Goal: Information Seeking & Learning: Learn about a topic

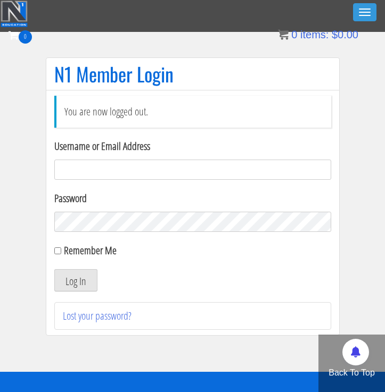
click at [86, 166] on input "Username or Email Address" at bounding box center [192, 170] width 277 height 20
type input "[EMAIL_ADDRESS][DOMAIN_NAME]"
click at [82, 284] on button "Log In" at bounding box center [75, 280] width 43 height 22
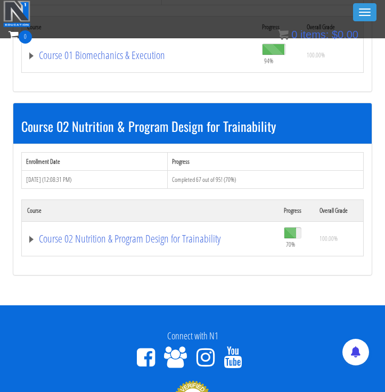
scroll to position [405, 0]
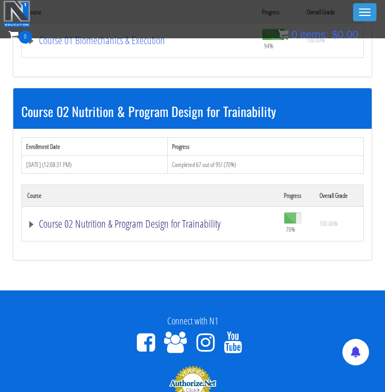
click at [101, 223] on link "Course 02 Nutrition & Program Design for Trainability" at bounding box center [150, 224] width 246 height 11
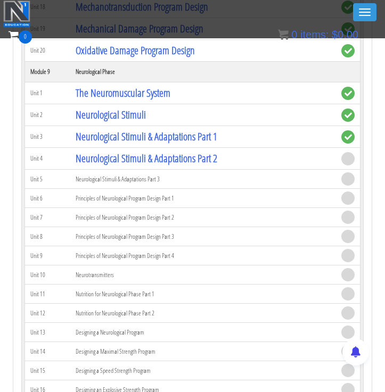
scroll to position [2137, 0]
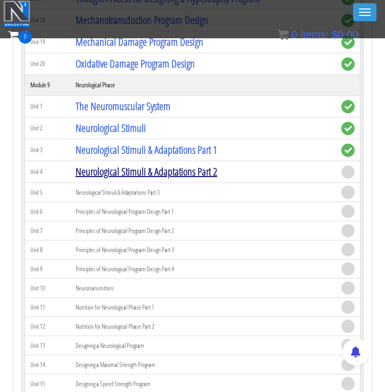
click at [128, 175] on link "Neurological Stimuli & Adaptations Part 2" at bounding box center [147, 171] width 142 height 14
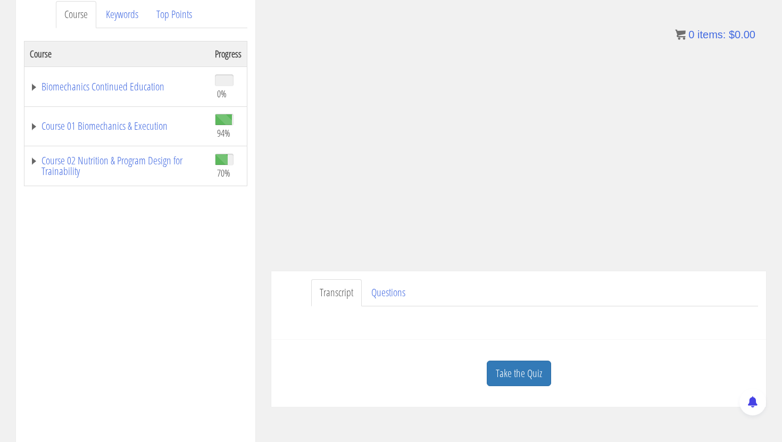
scroll to position [147, 0]
click at [384, 371] on link "Take the Quiz" at bounding box center [519, 373] width 64 height 26
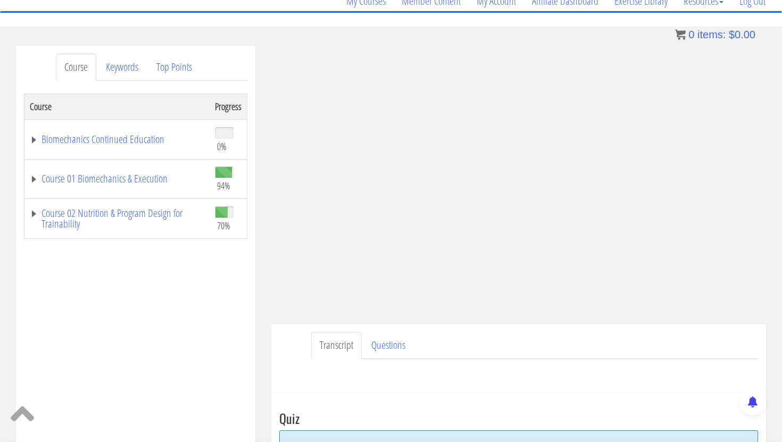
scroll to position [51, 0]
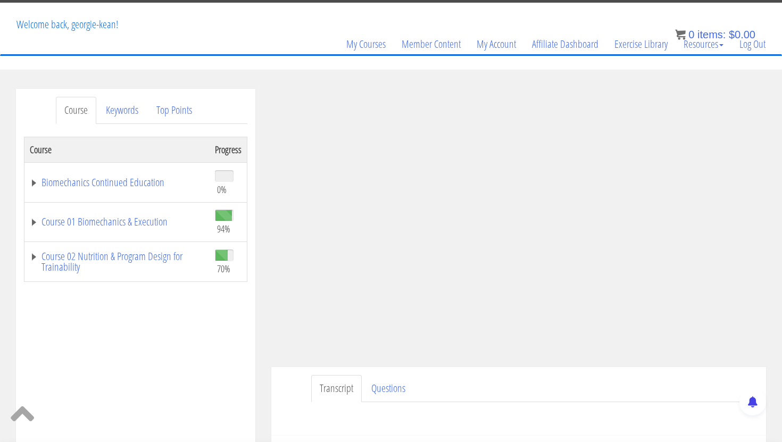
click at [174, 364] on div "Course Progress Biomechanics Continued Education 0% Module 1 Continued Educatio…" at bounding box center [136, 403] width 224 height 532
click at [384, 379] on ul "Transcript Questions" at bounding box center [534, 388] width 447 height 27
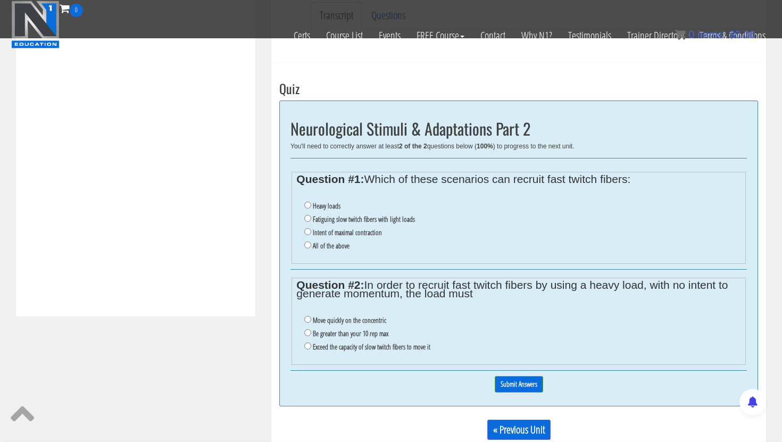
scroll to position [362, 0]
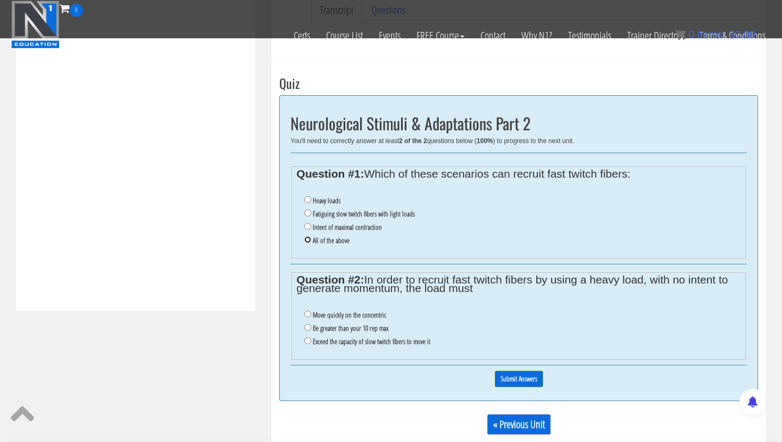
click at [308, 240] on input "All of the above" at bounding box center [307, 239] width 7 height 7
radio input "true"
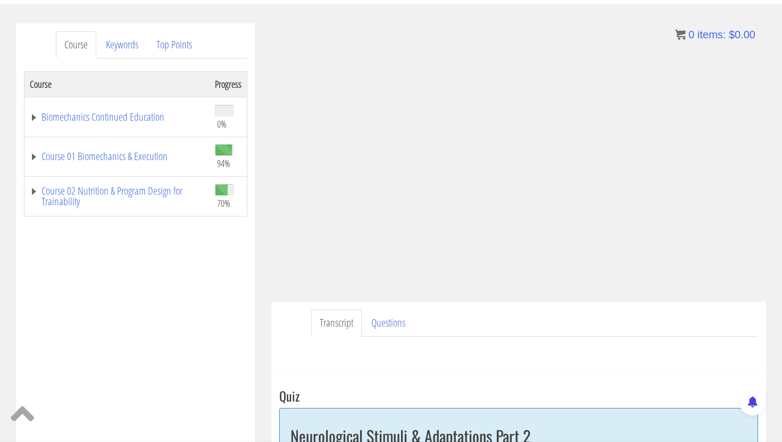
scroll to position [71, 0]
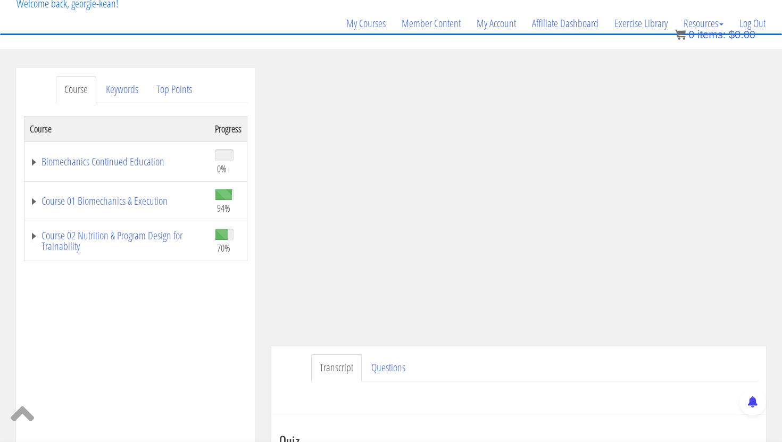
radio input "true"
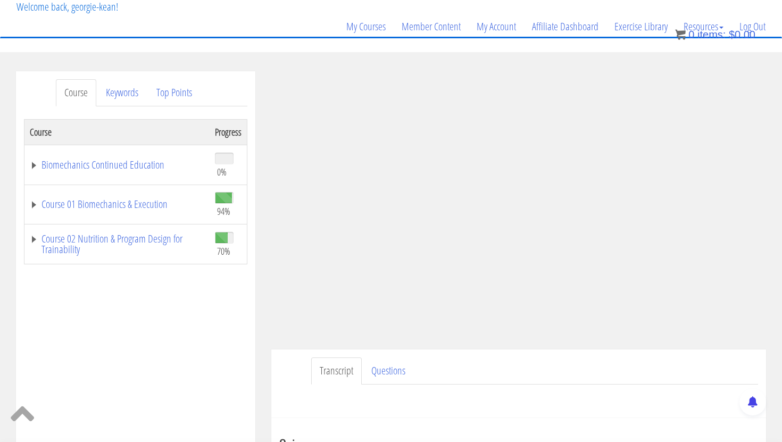
scroll to position [64, 0]
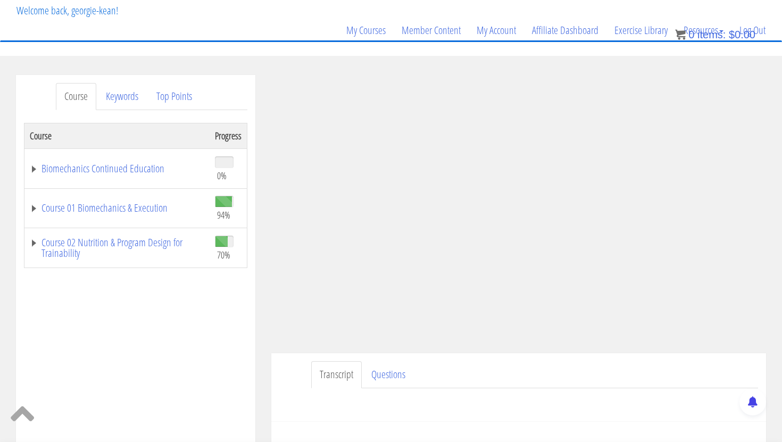
click at [384, 374] on ul "Transcript Questions" at bounding box center [534, 374] width 447 height 27
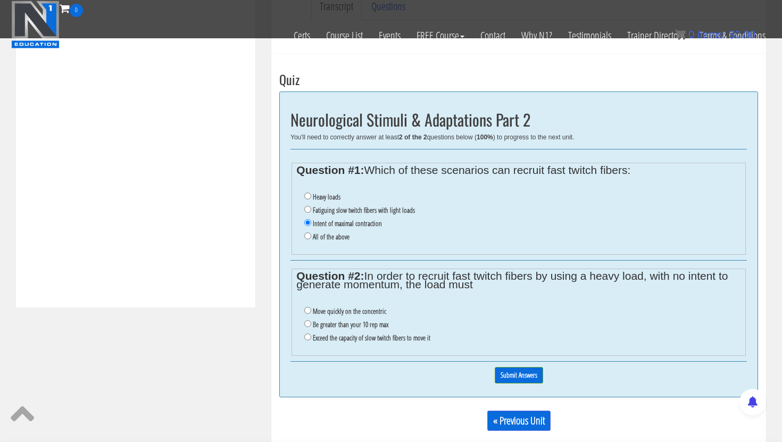
scroll to position [367, 0]
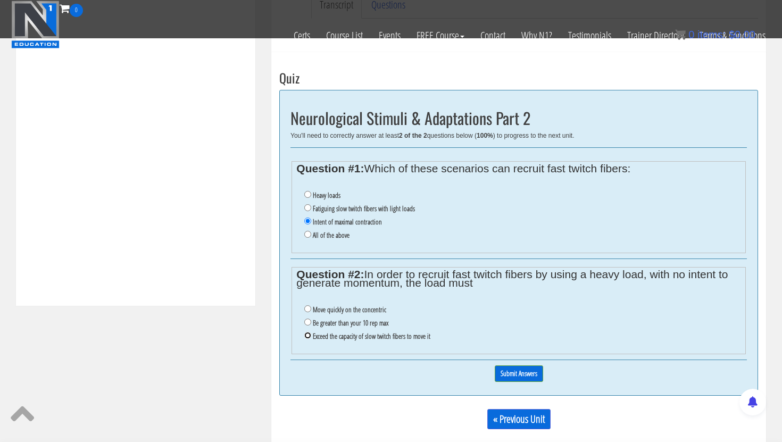
click at [308, 334] on input "Exceed the capacity of slow twitch fibers to move it" at bounding box center [307, 335] width 7 height 7
radio input "true"
click at [384, 376] on input "Submit Answers" at bounding box center [519, 374] width 48 height 16
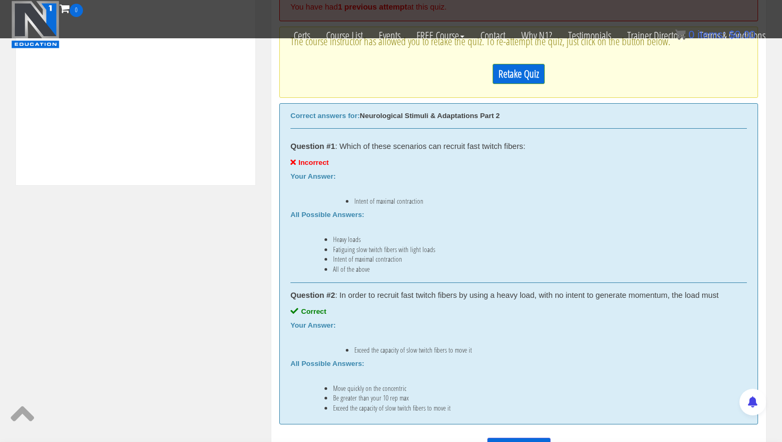
scroll to position [489, 0]
click at [384, 80] on link "Retake Quiz" at bounding box center [519, 73] width 52 height 20
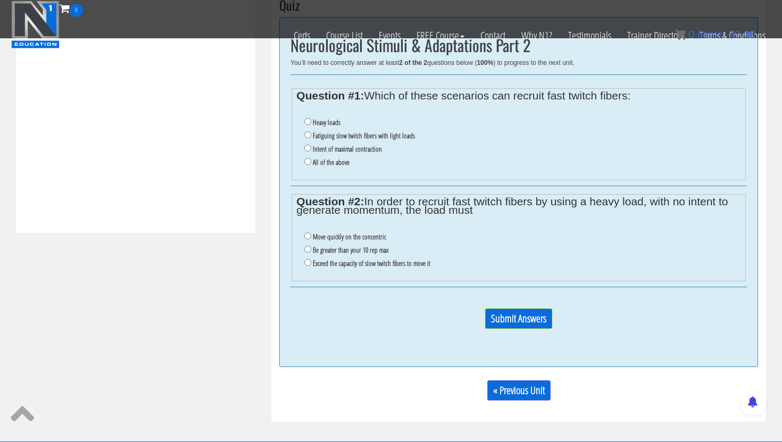
scroll to position [440, 0]
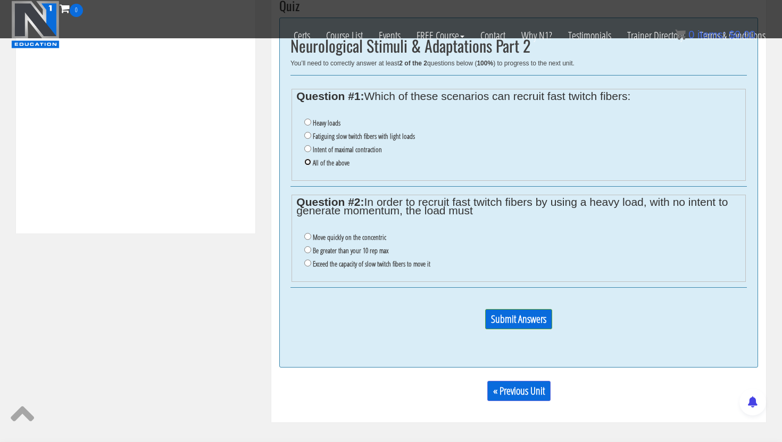
click at [310, 161] on input "All of the above" at bounding box center [307, 162] width 7 height 7
radio input "true"
click at [309, 266] on input "Exceed the capacity of slow twitch fibers to move it" at bounding box center [307, 263] width 7 height 7
radio input "true"
click at [384, 328] on input "Submit Answers" at bounding box center [518, 319] width 67 height 20
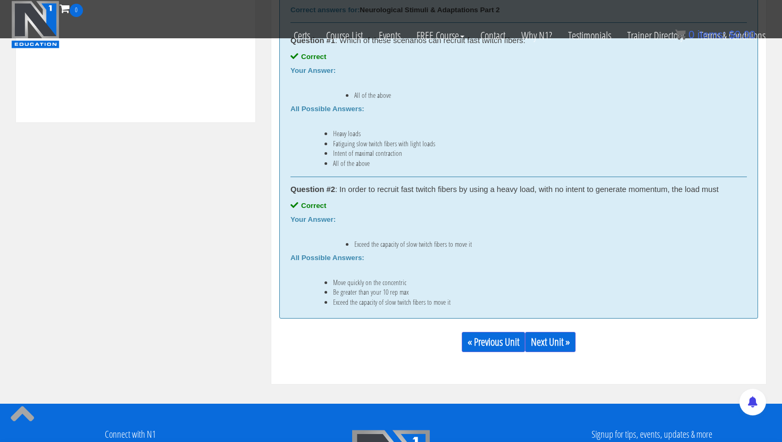
scroll to position [552, 0]
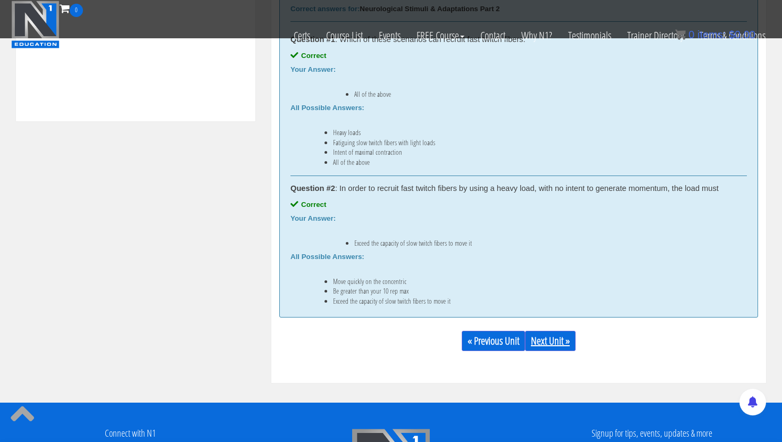
click at [384, 332] on link "Next Unit »" at bounding box center [550, 341] width 51 height 20
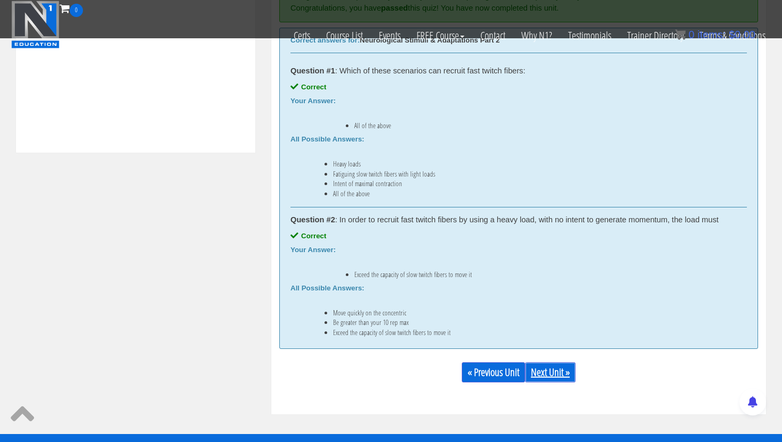
scroll to position [536, 0]
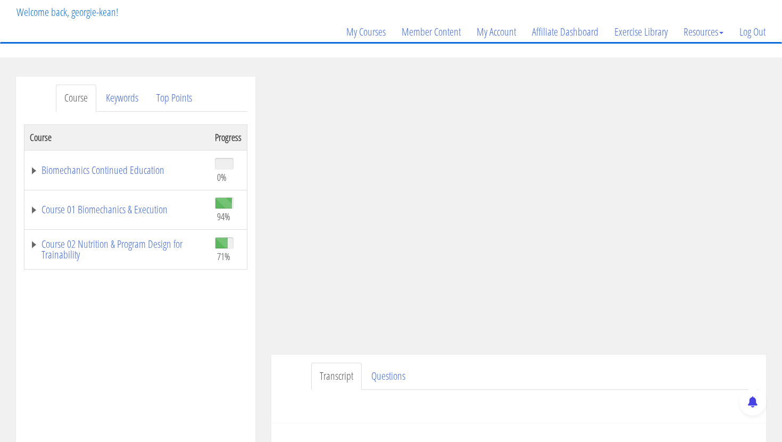
scroll to position [67, 0]
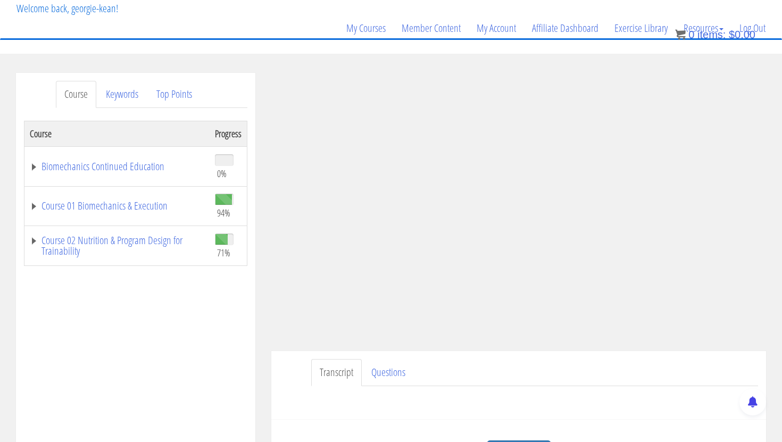
click at [620, 385] on ul "Transcript Questions" at bounding box center [534, 372] width 447 height 27
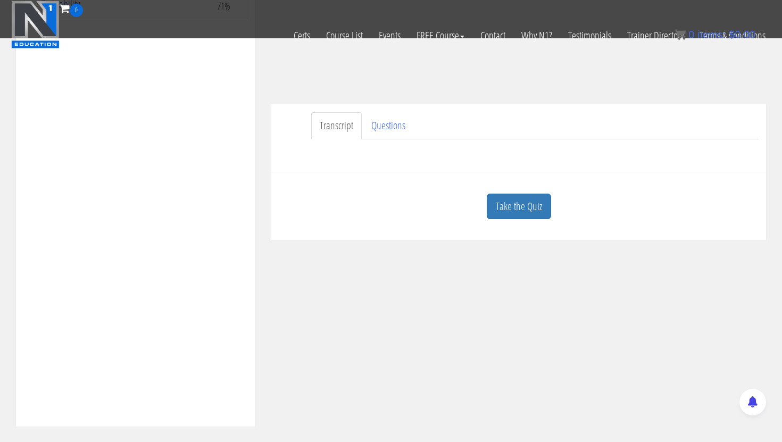
scroll to position [247, 0]
click at [531, 205] on link "Take the Quiz" at bounding box center [519, 206] width 64 height 26
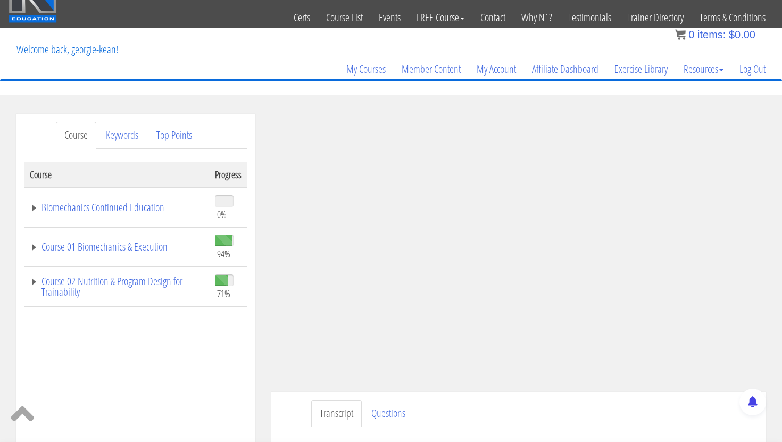
scroll to position [39, 0]
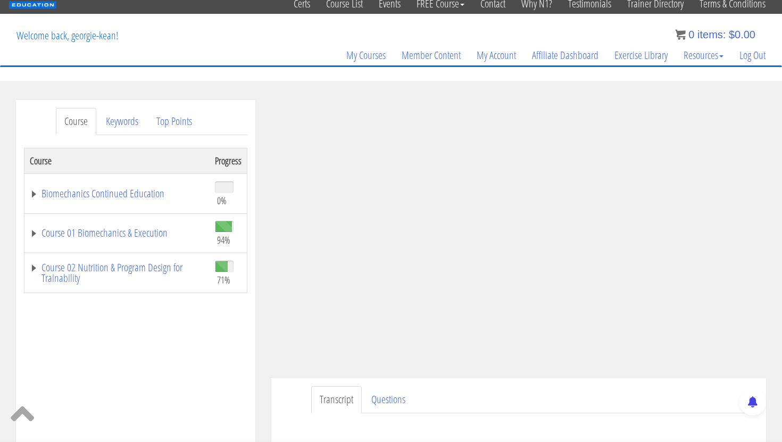
click at [599, 380] on div "Transcript Questions Have a question on this unit? Please submit it here: Name …" at bounding box center [518, 412] width 495 height 69
click at [551, 393] on ul "Transcript Questions" at bounding box center [534, 399] width 447 height 27
click at [651, 403] on ul "Transcript Questions" at bounding box center [534, 399] width 447 height 27
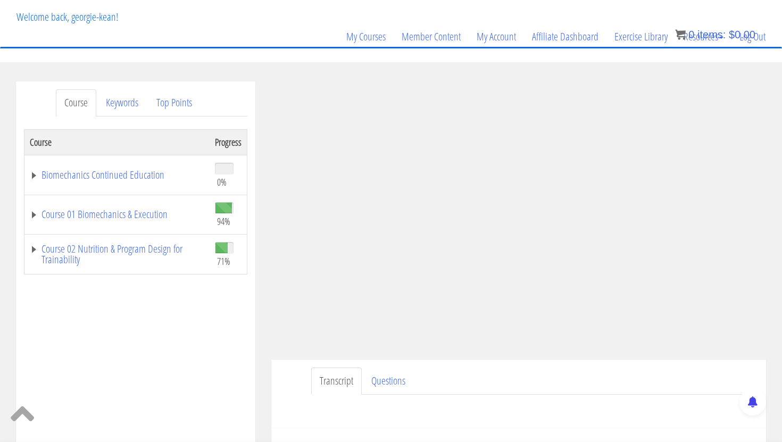
scroll to position [61, 0]
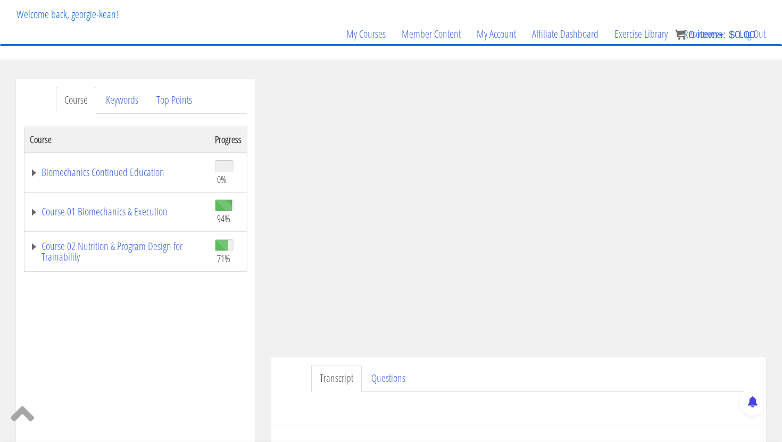
click at [232, 350] on div "Course Progress Biomechanics Continued Education 0% Module 1 Continued Educatio…" at bounding box center [136, 393] width 224 height 532
click at [246, 319] on div "Course Progress Biomechanics Continued Education 0% Module 1 Continued Educatio…" at bounding box center [136, 393] width 224 height 532
click at [247, 319] on div "Course Progress Biomechanics Continued Education 0% Module 1 Continued Educatio…" at bounding box center [136, 393] width 224 height 532
click at [227, 339] on div "Course Progress Biomechanics Continued Education 0% Module 1 Continued Educatio…" at bounding box center [136, 393] width 224 height 532
click at [233, 322] on div "Course Progress Biomechanics Continued Education 0% Module 1 Continued Educatio…" at bounding box center [136, 393] width 224 height 532
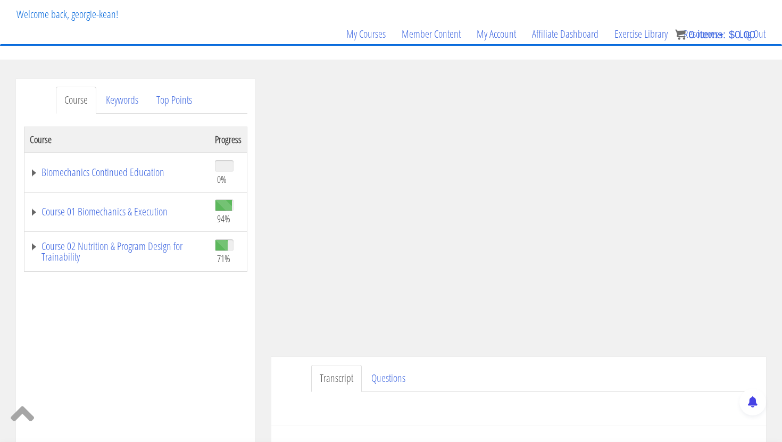
click at [650, 372] on ul "Transcript Questions" at bounding box center [534, 378] width 447 height 27
click at [210, 358] on div "Course Progress Biomechanics Continued Education 0% Module 1 Continued Educatio…" at bounding box center [136, 393] width 224 height 532
click at [232, 348] on div "Course Progress Biomechanics Continued Education 0% Module 1 Continued Educatio…" at bounding box center [136, 393] width 224 height 532
click at [193, 353] on div "Course Progress Biomechanics Continued Education 0% Module 1 Continued Educatio…" at bounding box center [136, 393] width 224 height 532
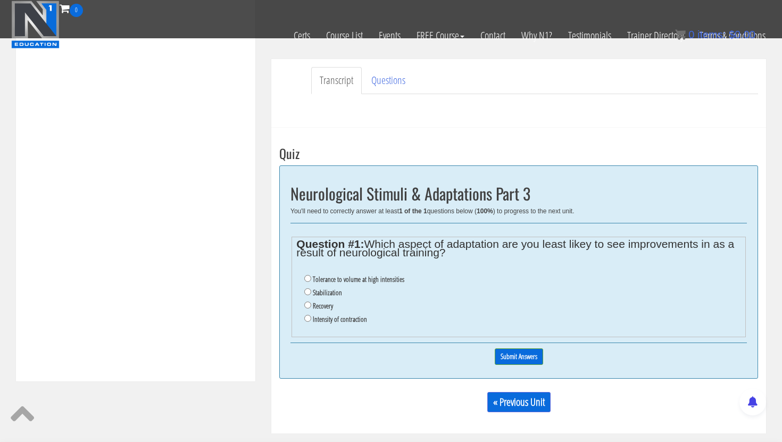
scroll to position [290, 0]
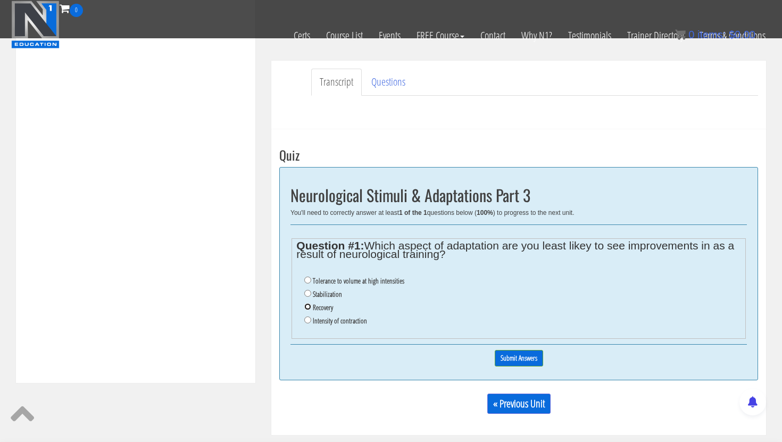
click at [307, 309] on input "Recovery" at bounding box center [307, 306] width 7 height 7
radio input "true"
click at [511, 361] on input "Submit Answers" at bounding box center [519, 358] width 48 height 16
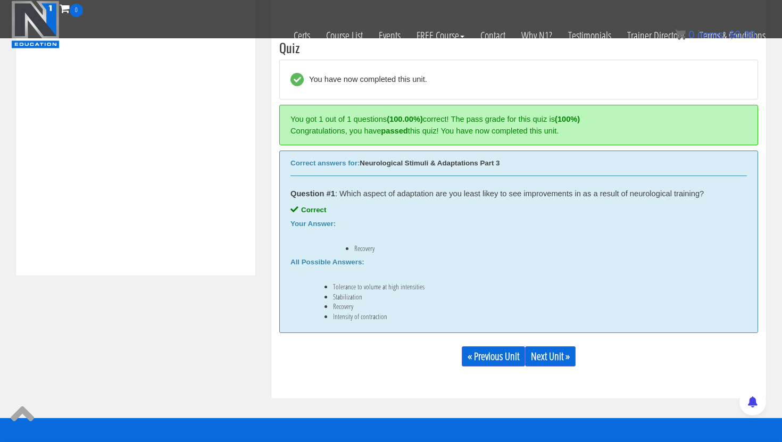
scroll to position [397, 0]
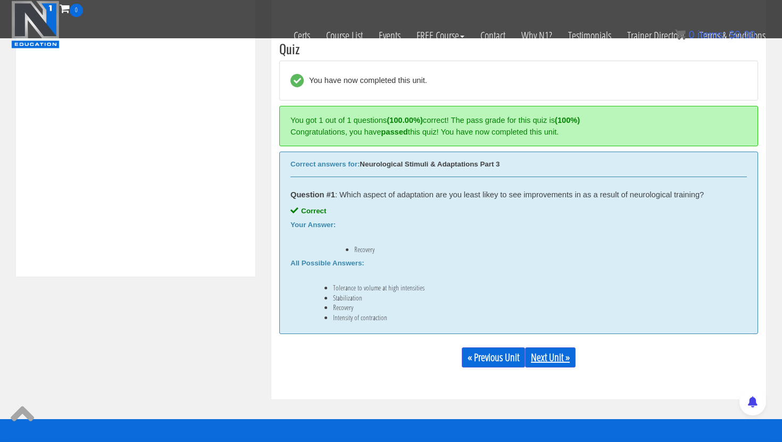
click at [558, 352] on link "Next Unit »" at bounding box center [550, 358] width 51 height 20
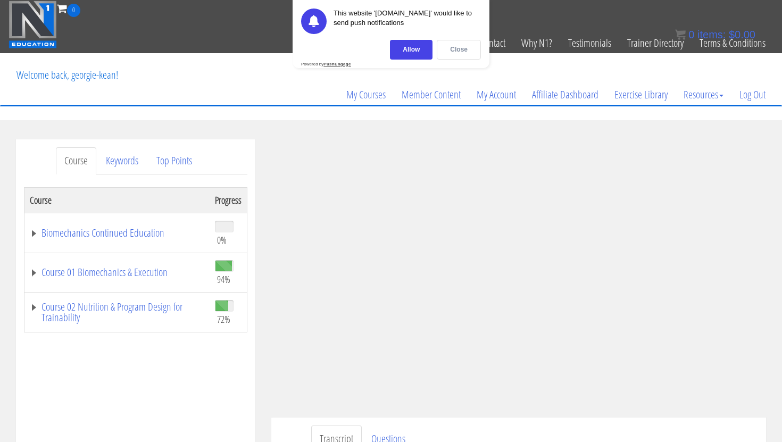
click at [459, 46] on div "Close" at bounding box center [459, 50] width 44 height 20
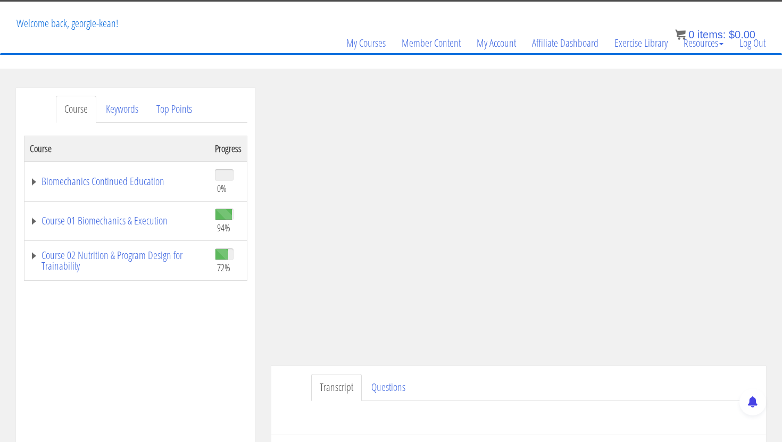
scroll to position [53, 0]
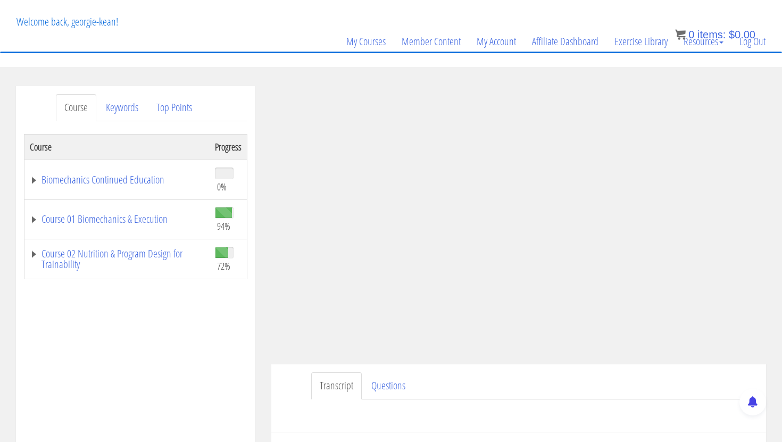
click at [516, 411] on div "Have a question on this unit? Please submit it here: Name * First Last Email * *" at bounding box center [518, 413] width 479 height 26
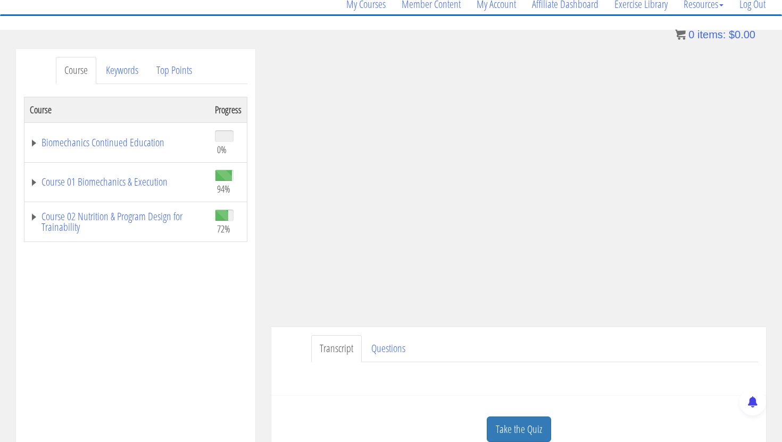
scroll to position [96, 0]
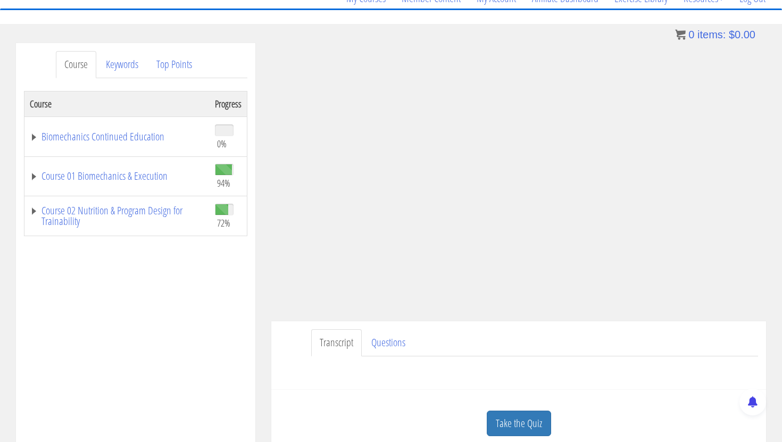
click at [516, 408] on div "Take the Quiz" at bounding box center [518, 424] width 479 height 52
click at [515, 418] on link "Take the Quiz" at bounding box center [519, 424] width 64 height 26
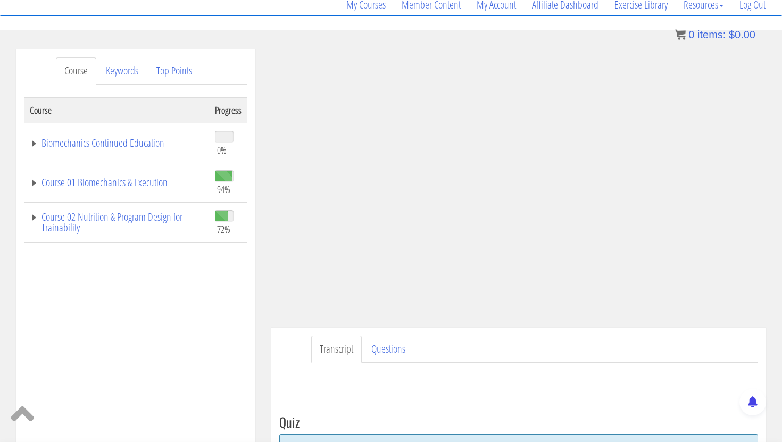
scroll to position [95, 0]
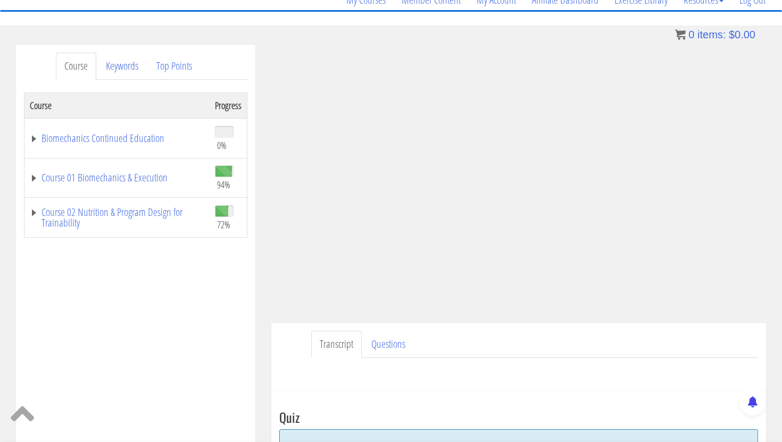
click at [476, 344] on ul "Transcript Questions" at bounding box center [534, 344] width 447 height 27
click at [224, 319] on div "Course Progress Biomechanics Continued Education 0% Module 1 Continued Educatio…" at bounding box center [136, 359] width 224 height 532
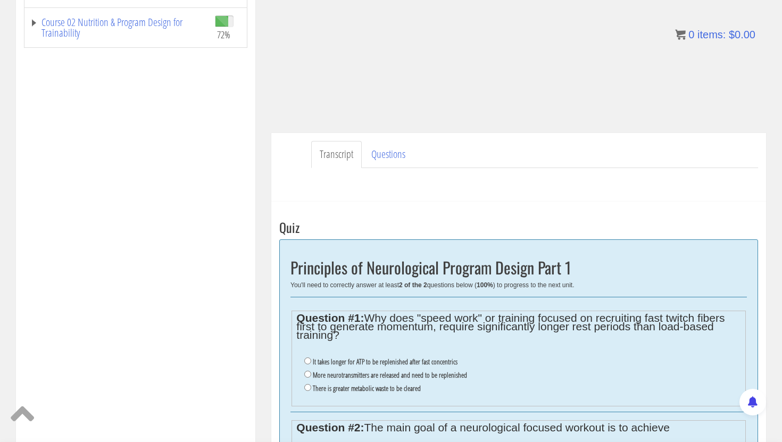
scroll to position [287, 0]
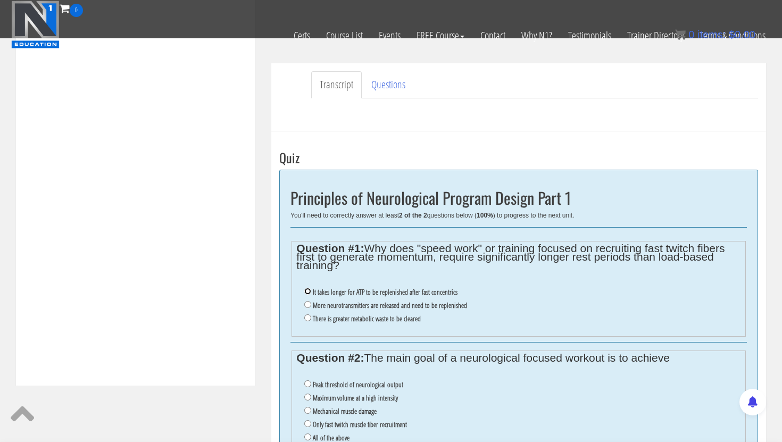
click at [308, 290] on input "It takes longer for ATP to be replenished after fast concentrics" at bounding box center [307, 291] width 7 height 7
radio input "true"
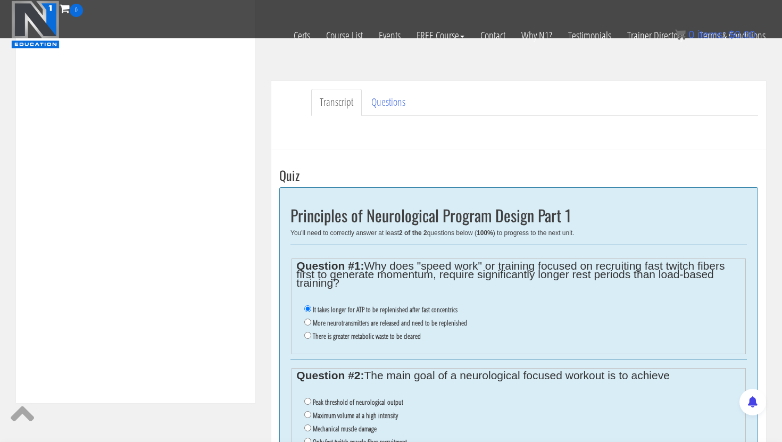
scroll to position [274, 0]
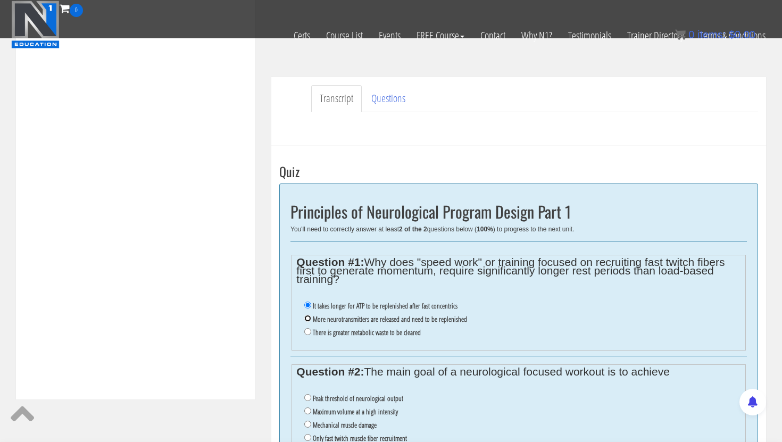
click at [308, 320] on input "More neurotransmitters are released and need to be replenished" at bounding box center [307, 318] width 7 height 7
radio input "true"
click at [176, 271] on div "Course Progress Biomechanics Continued Education 0% Module 1 Continued Educatio…" at bounding box center [136, 113] width 224 height 532
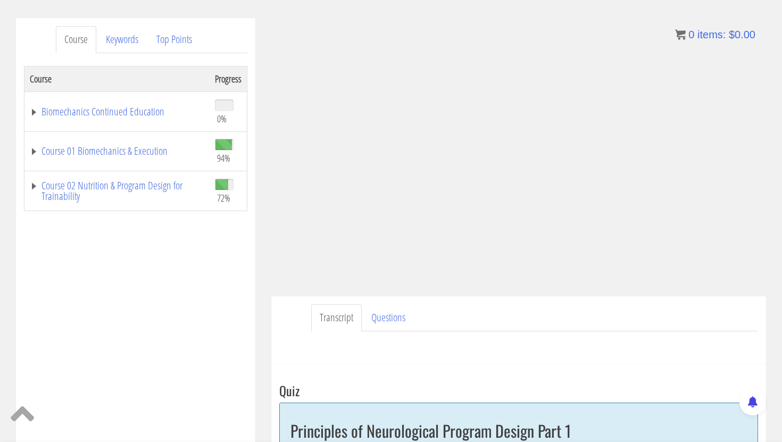
scroll to position [119, 0]
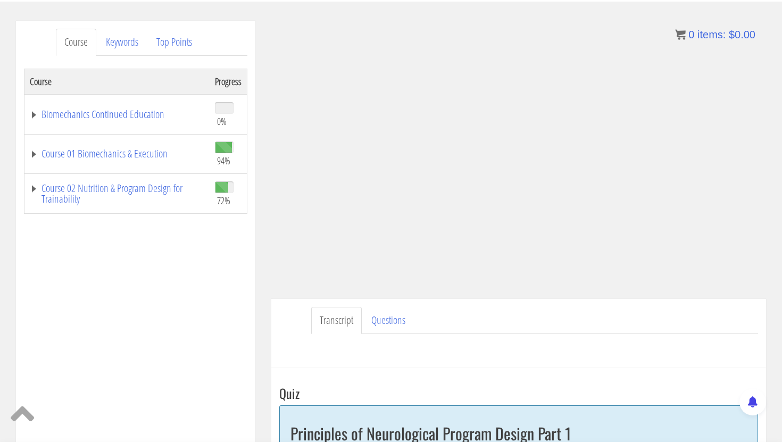
click at [207, 300] on div "Course Progress Biomechanics Continued Education 0% Module 1 Continued Educatio…" at bounding box center [136, 335] width 224 height 532
click at [247, 296] on div "Course Keywords Top Points Course Progress Biomechanics Continued Education 0% …" at bounding box center [136, 321] width 240 height 601
click at [226, 294] on div "Course Progress Biomechanics Continued Education 0% Module 1 Continued Educatio…" at bounding box center [136, 335] width 224 height 532
click at [628, 313] on ul "Transcript Questions" at bounding box center [534, 320] width 447 height 27
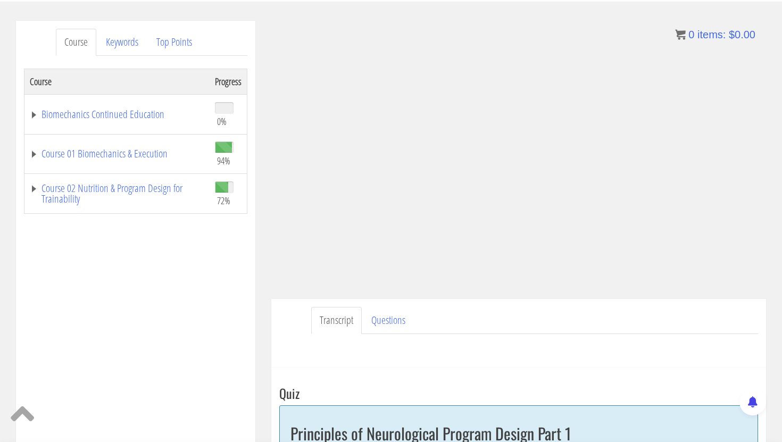
click at [671, 307] on ul "Transcript Questions" at bounding box center [534, 320] width 447 height 27
click at [203, 292] on div "Course Progress Biomechanics Continued Education 0% Module 1 Continued Educatio…" at bounding box center [136, 335] width 224 height 532
click at [237, 282] on div "Course Progress Biomechanics Continued Education 0% Module 1 Continued Educatio…" at bounding box center [136, 335] width 224 height 532
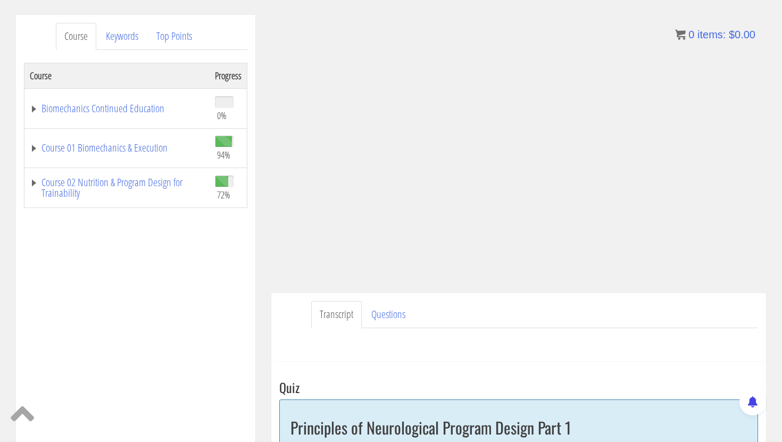
scroll to position [112, 0]
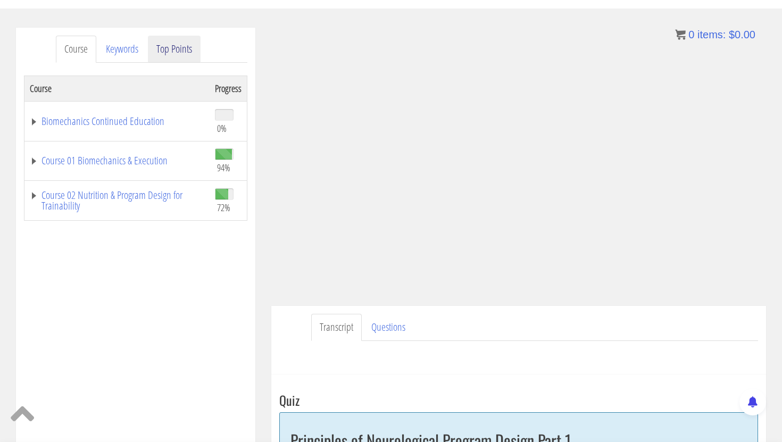
click at [180, 60] on link "Top Points" at bounding box center [174, 49] width 53 height 27
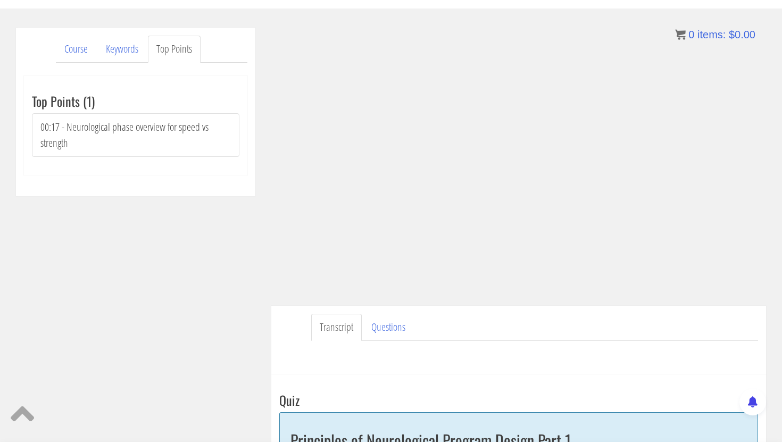
click at [242, 283] on div "Course Keywords Top Points Course Progress Biomechanics Continued Education 0% …" at bounding box center [391, 412] width 766 height 768
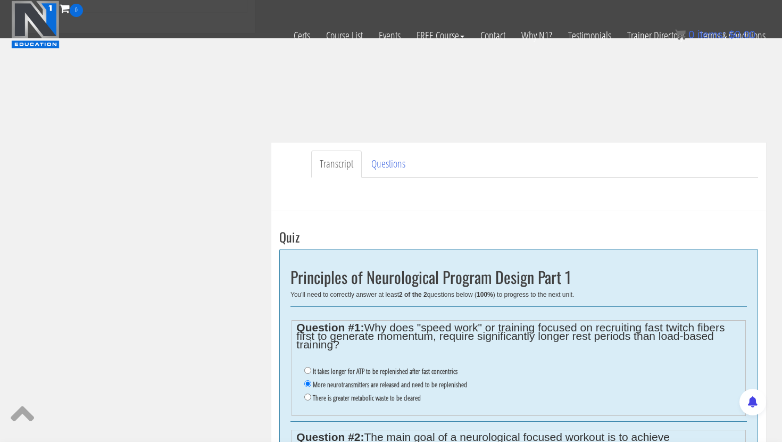
scroll to position [208, 0]
click at [131, 237] on div "Course Keywords Top Points Course Progress Biomechanics Continued Education 0% …" at bounding box center [391, 249] width 766 height 768
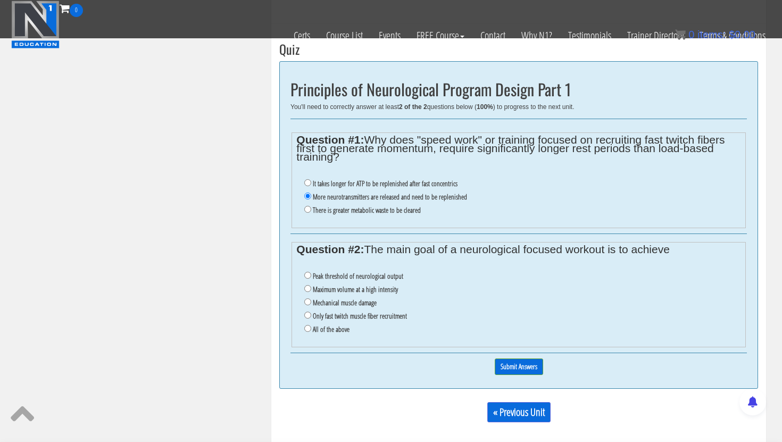
scroll to position [397, 0]
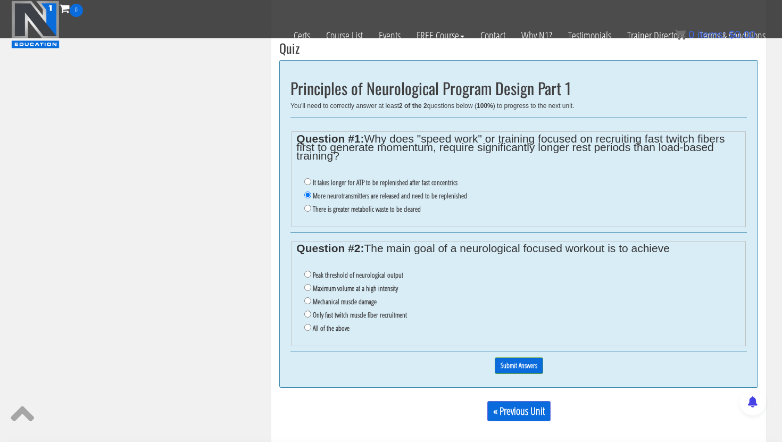
click at [275, 230] on div "Take the Quiz Quiz Principles of Neurological Program Design Part 1 You'll need…" at bounding box center [518, 232] width 495 height 420
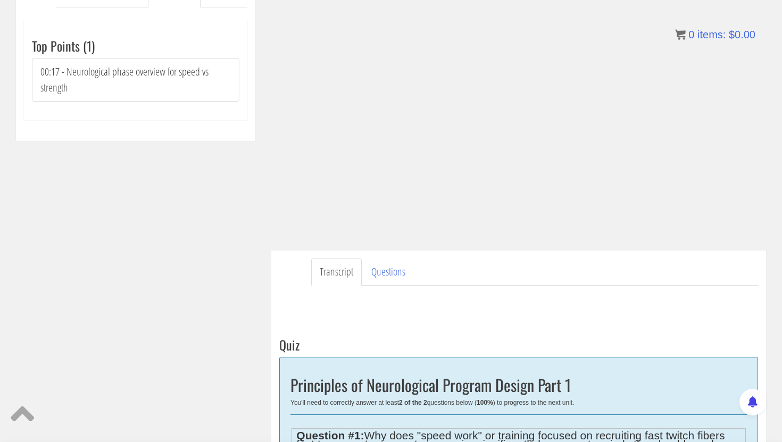
scroll to position [173, 0]
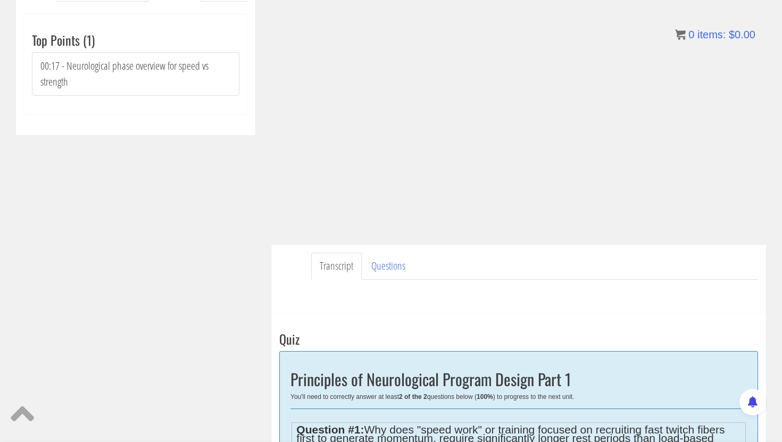
click at [211, 174] on div "Course Keywords Top Points Course Progress Biomechanics Continued Education 0% …" at bounding box center [391, 350] width 766 height 768
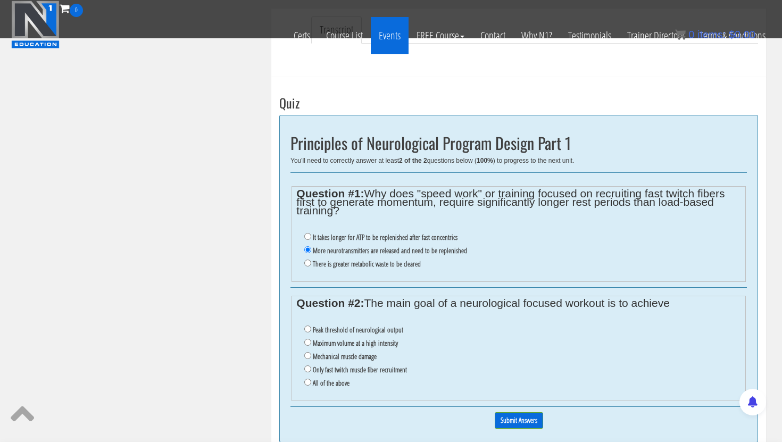
scroll to position [346, 0]
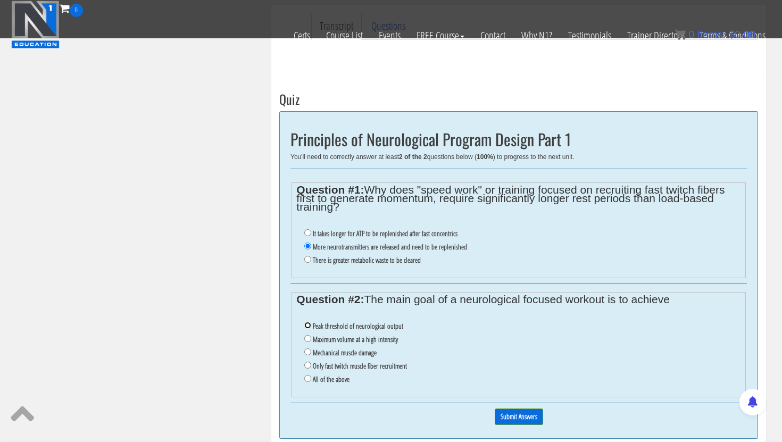
click at [307, 323] on input "Peak threshold of neurological output" at bounding box center [307, 325] width 7 height 7
radio input "true"
click at [506, 415] on input "Submit Answers" at bounding box center [519, 417] width 48 height 16
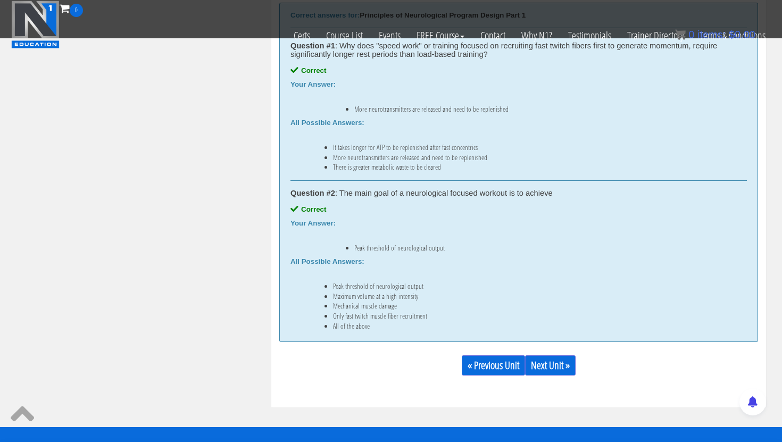
scroll to position [549, 0]
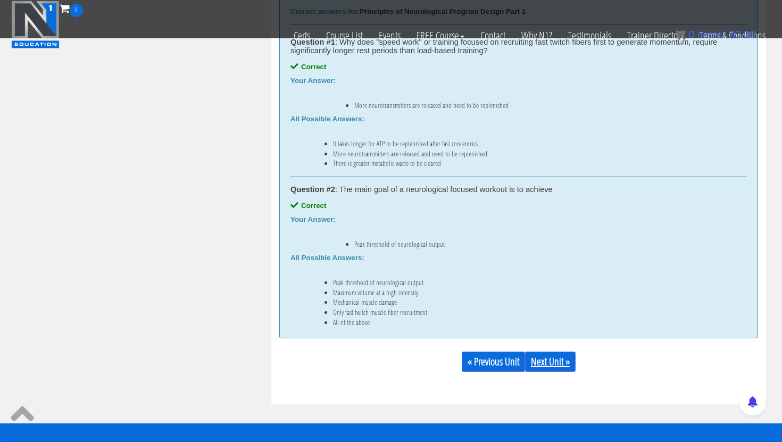
click at [549, 365] on link "Next Unit »" at bounding box center [550, 362] width 51 height 20
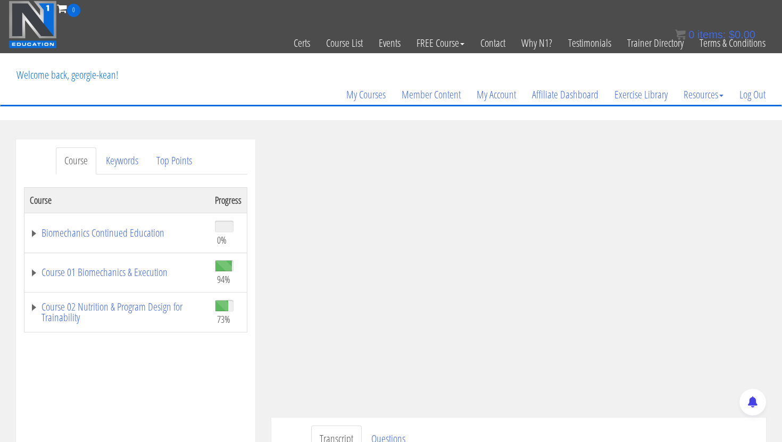
scroll to position [125, 0]
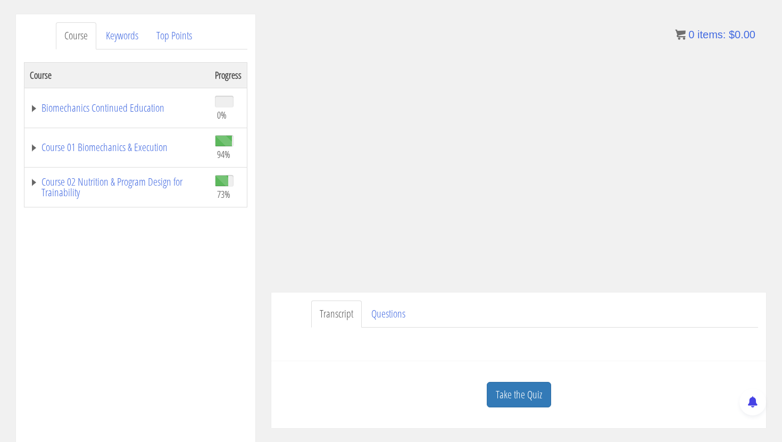
click at [496, 409] on div "Take the Quiz" at bounding box center [518, 395] width 479 height 52
click at [498, 405] on link "Take the Quiz" at bounding box center [519, 395] width 64 height 26
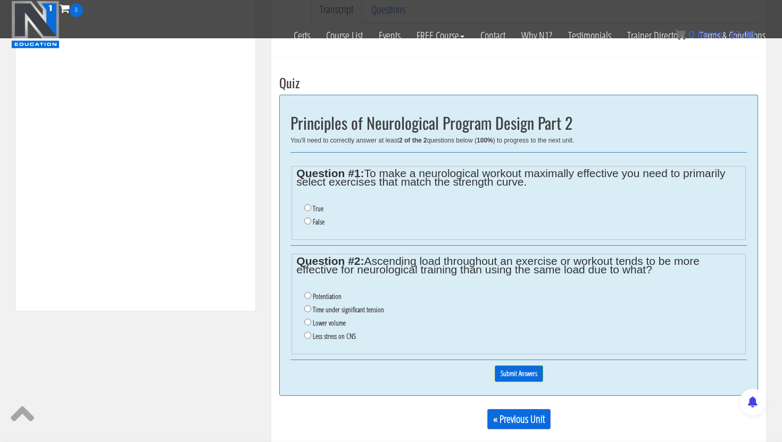
scroll to position [360, 0]
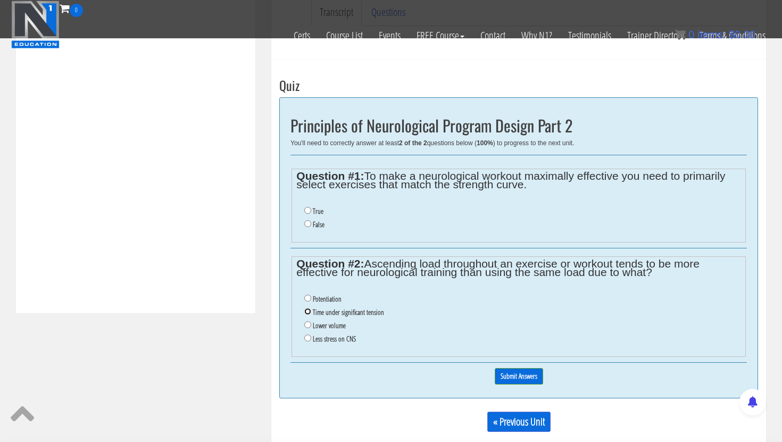
click at [308, 312] on input "Time under significant tension" at bounding box center [307, 311] width 7 height 7
radio input "true"
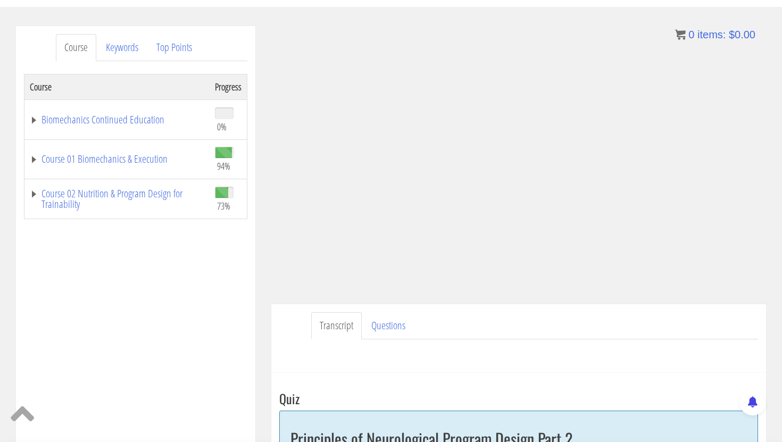
scroll to position [117, 0]
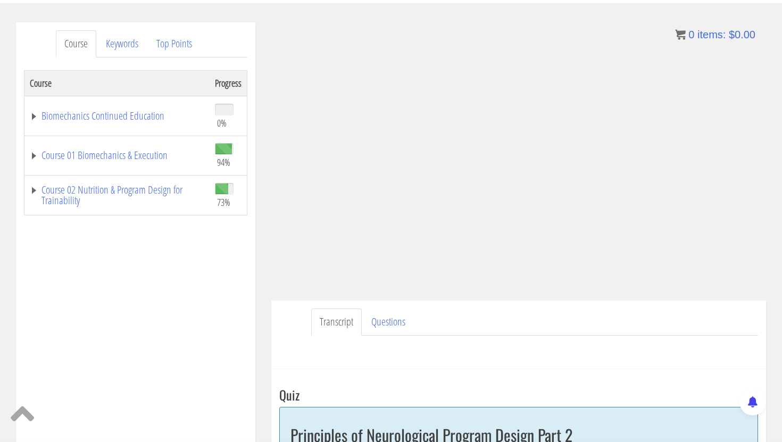
click at [252, 328] on div "Course Keywords Top Points Course Progress Biomechanics Continued Education 0% …" at bounding box center [136, 322] width 240 height 601
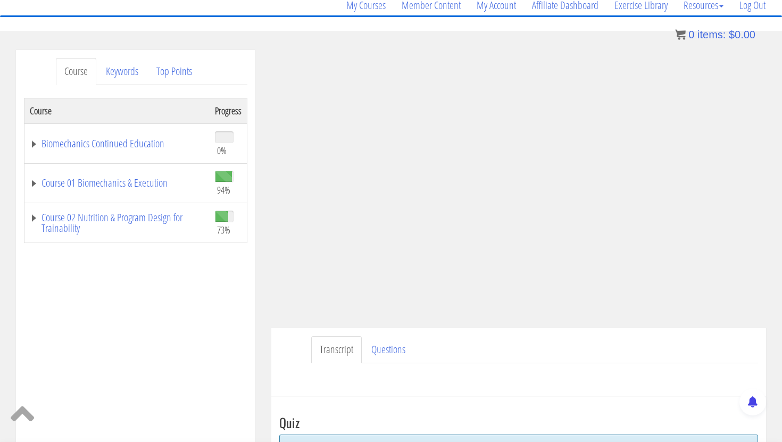
scroll to position [108, 0]
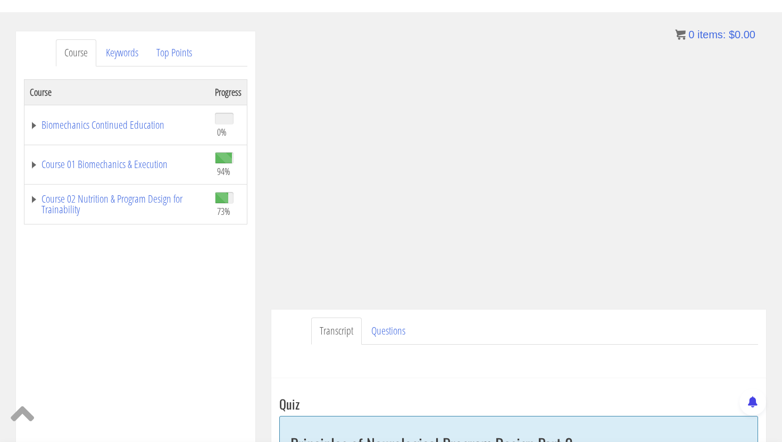
click at [588, 334] on ul "Transcript Questions" at bounding box center [534, 331] width 447 height 27
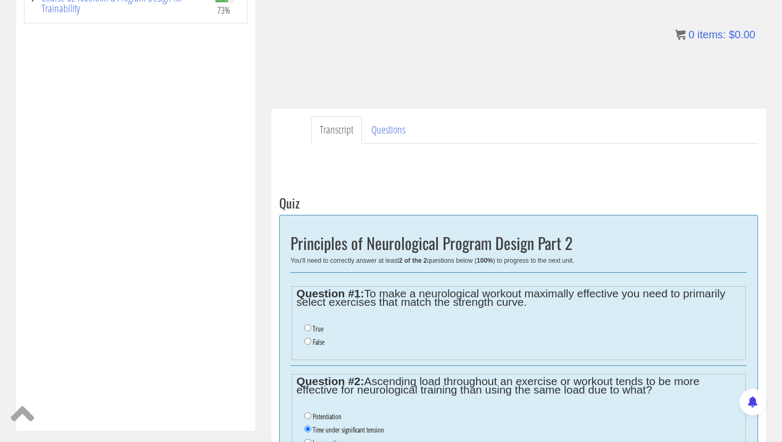
scroll to position [369, 0]
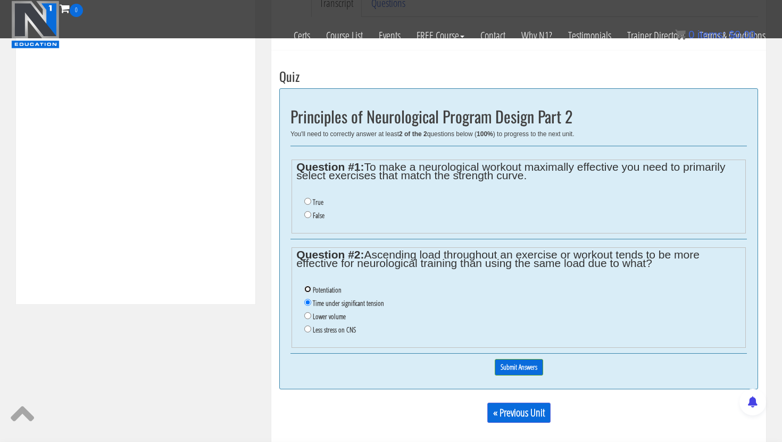
click at [311, 286] on input "Potentiation" at bounding box center [307, 289] width 7 height 7
radio input "true"
click at [233, 257] on div "Course Progress Biomechanics Continued Education 0% Module 1 Continued Educatio…" at bounding box center [136, 17] width 224 height 532
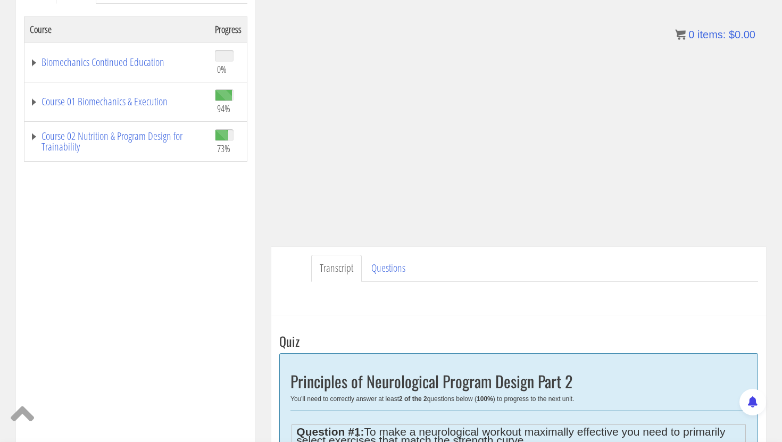
scroll to position [0, 0]
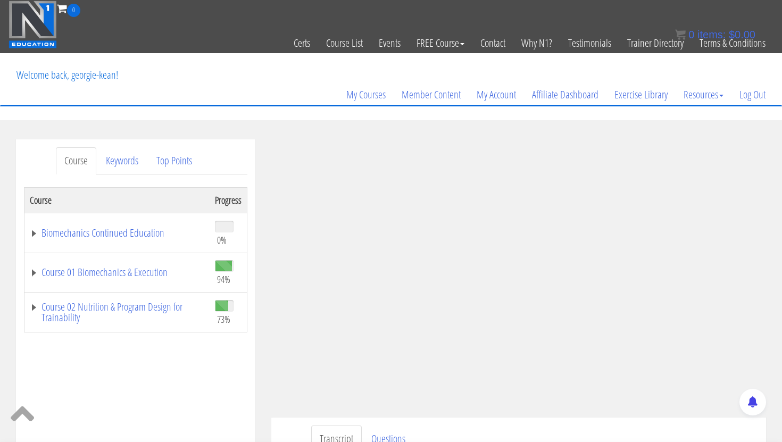
click at [643, 430] on ul "Transcript Questions" at bounding box center [534, 439] width 447 height 27
click at [657, 430] on ul "Transcript Questions" at bounding box center [534, 439] width 447 height 27
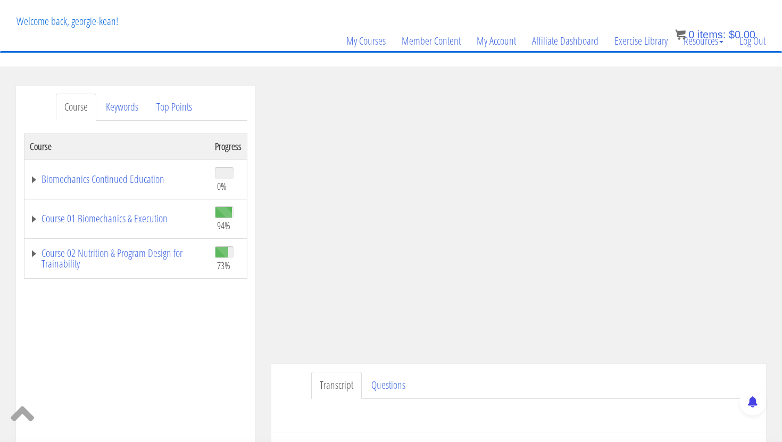
scroll to position [55, 0]
click at [219, 334] on div "Course Progress Biomechanics Continued Education 0% Module 1 Continued Educatio…" at bounding box center [136, 398] width 224 height 532
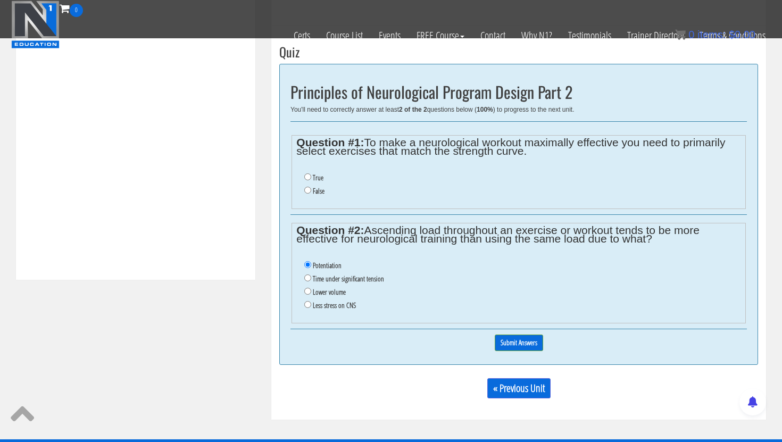
scroll to position [390, 0]
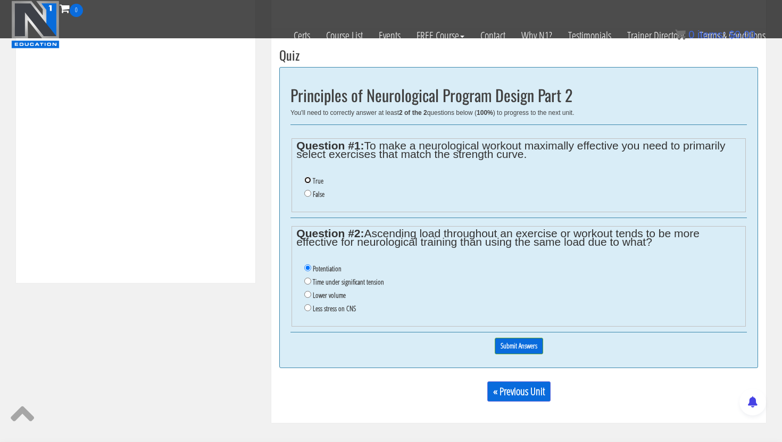
click at [307, 181] on input "True" at bounding box center [307, 180] width 7 height 7
radio input "true"
click at [521, 338] on div "0% Submit Answers" at bounding box center [519, 346] width 457 height 27
click at [516, 346] on input "Submit Answers" at bounding box center [519, 346] width 48 height 16
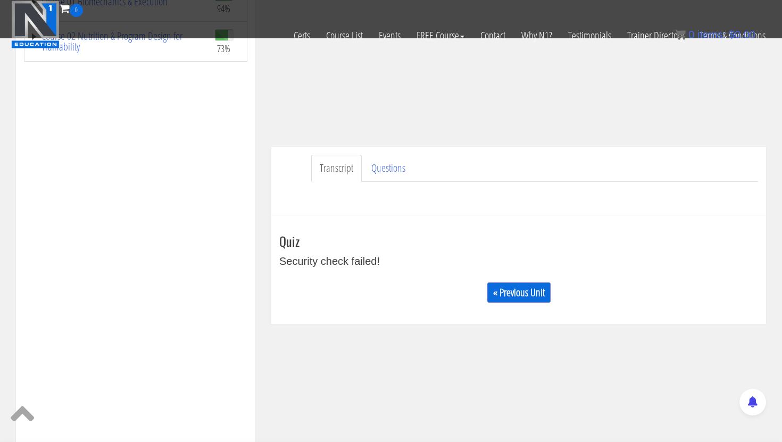
scroll to position [209, 0]
